Goal: Information Seeking & Learning: Learn about a topic

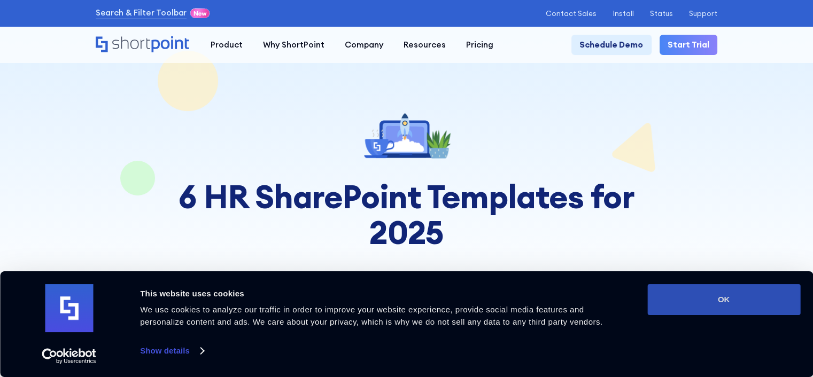
click at [757, 301] on button "OK" at bounding box center [723, 299] width 153 height 31
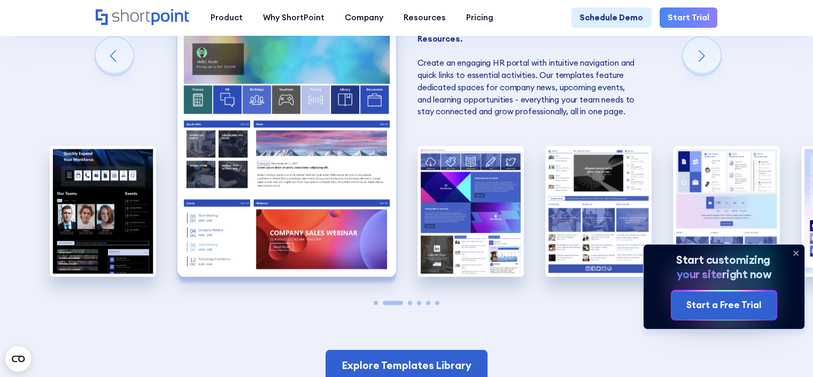
scroll to position [801, 0]
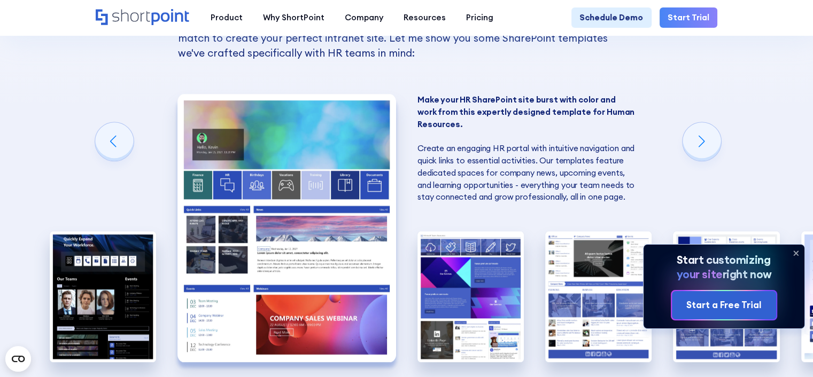
click at [795, 252] on icon at bounding box center [795, 253] width 4 height 4
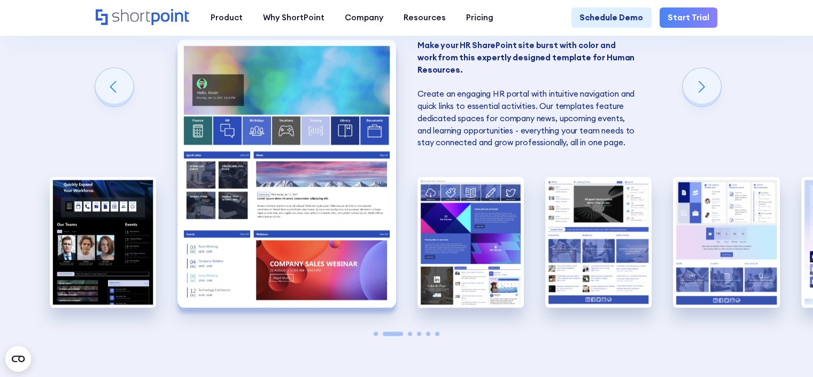
scroll to position [855, 0]
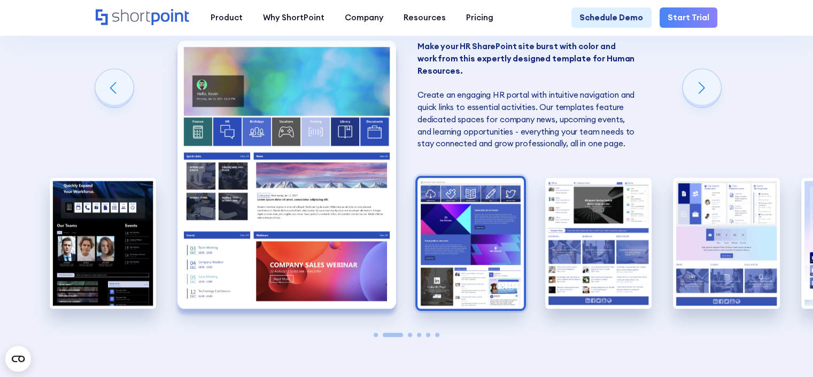
click at [473, 235] on img "3 / 6" at bounding box center [470, 243] width 106 height 131
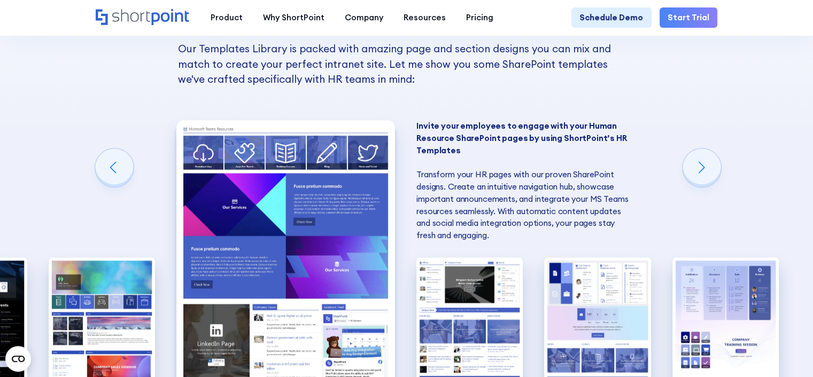
scroll to position [801, 0]
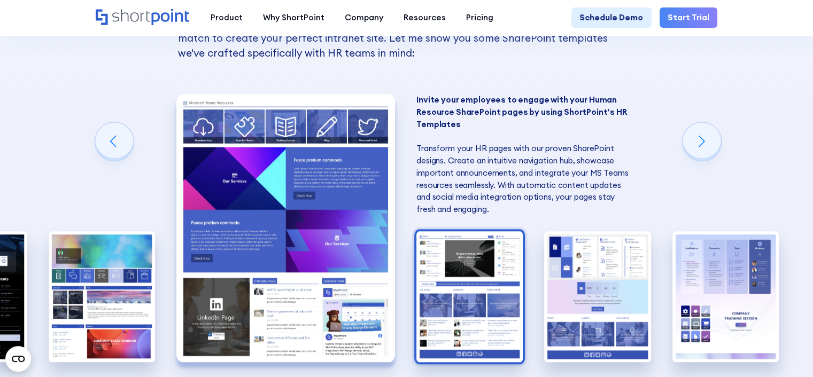
click at [483, 291] on img "4 / 6" at bounding box center [469, 296] width 106 height 131
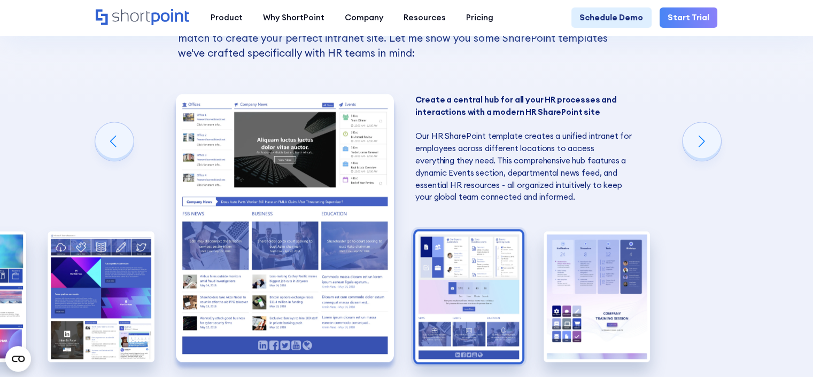
click at [438, 275] on img "5 / 6" at bounding box center [468, 296] width 106 height 131
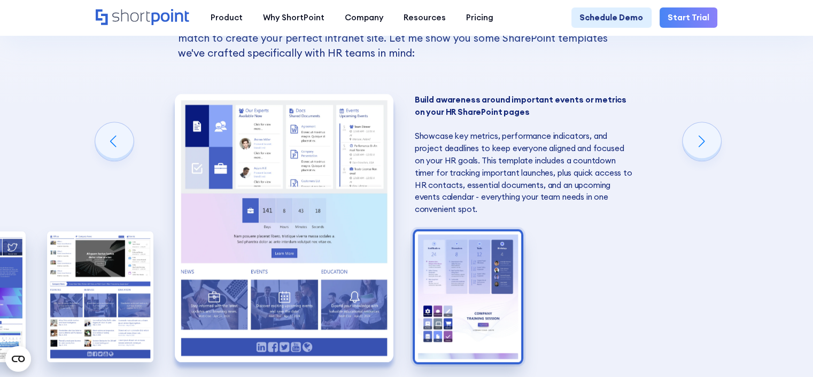
click at [458, 279] on img "6 / 6" at bounding box center [468, 296] width 106 height 131
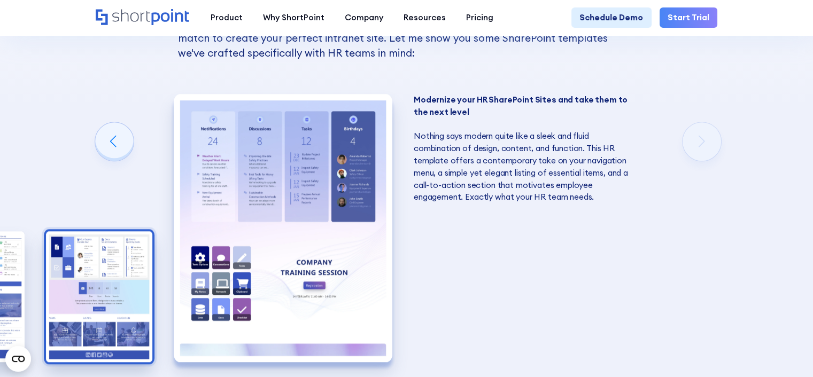
click at [121, 306] on img "5 / 6" at bounding box center [99, 296] width 106 height 131
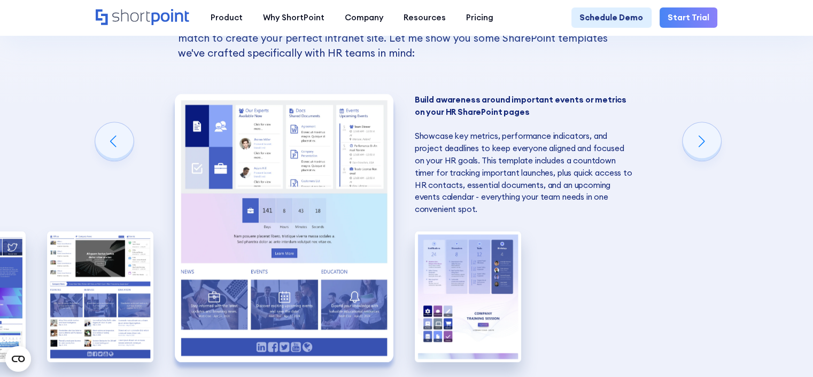
click at [121, 306] on img "4 / 6" at bounding box center [100, 296] width 106 height 131
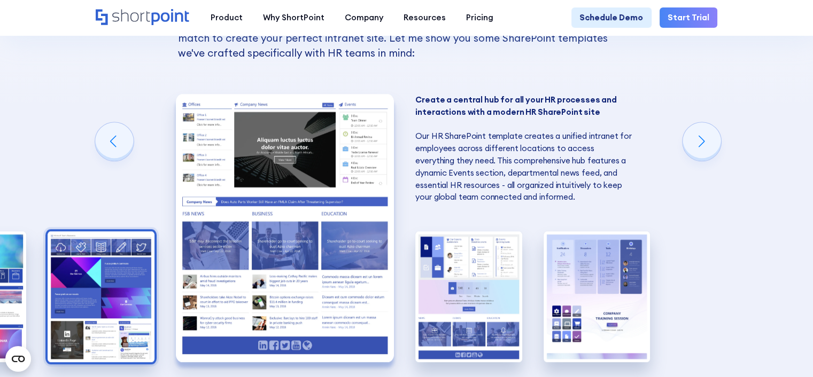
click at [120, 311] on img "3 / 6" at bounding box center [101, 296] width 106 height 131
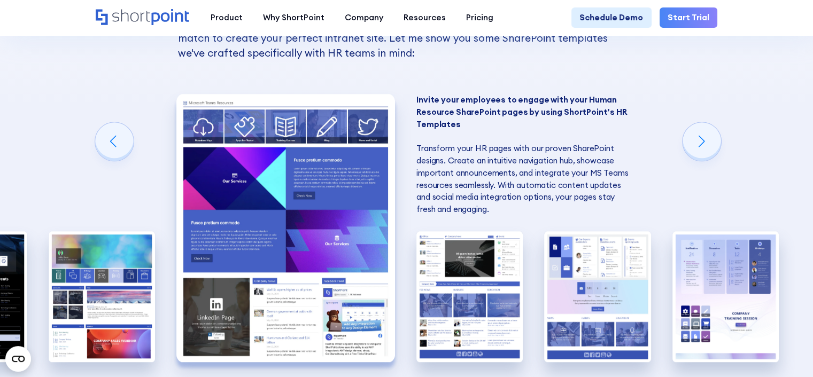
click at [120, 311] on img "2 / 6" at bounding box center [102, 296] width 106 height 131
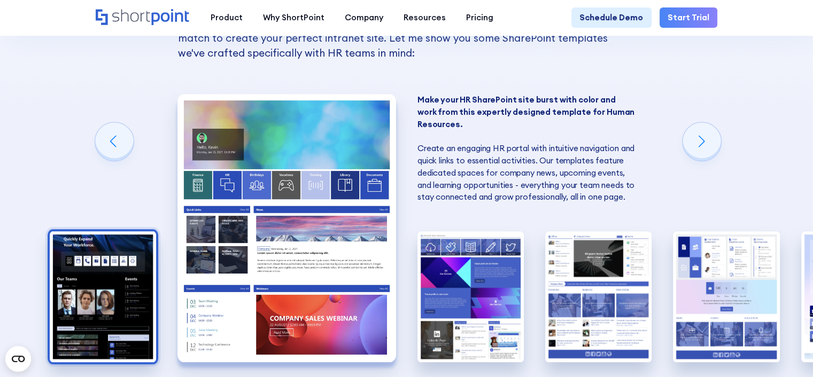
click at [116, 316] on img "1 / 6" at bounding box center [103, 296] width 106 height 131
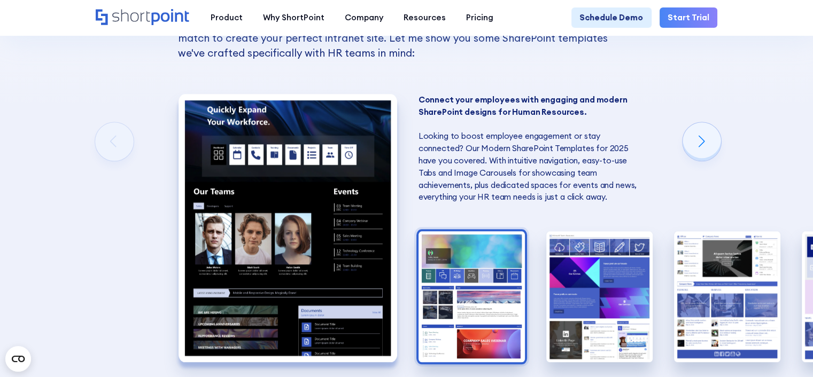
click at [482, 319] on img "2 / 6" at bounding box center [471, 296] width 106 height 131
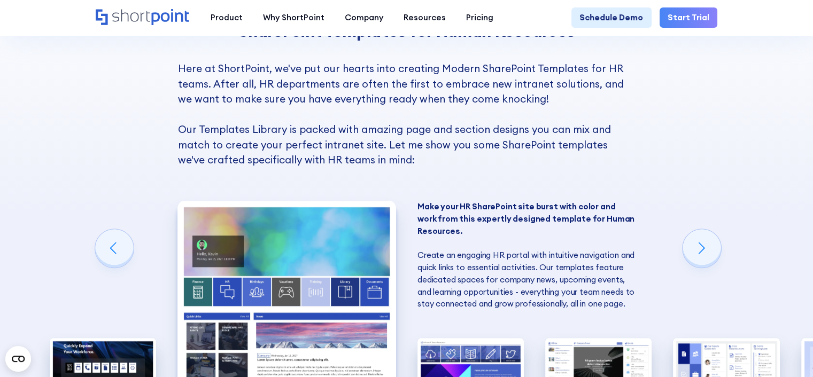
scroll to position [374, 0]
